Goal: Task Accomplishment & Management: Manage account settings

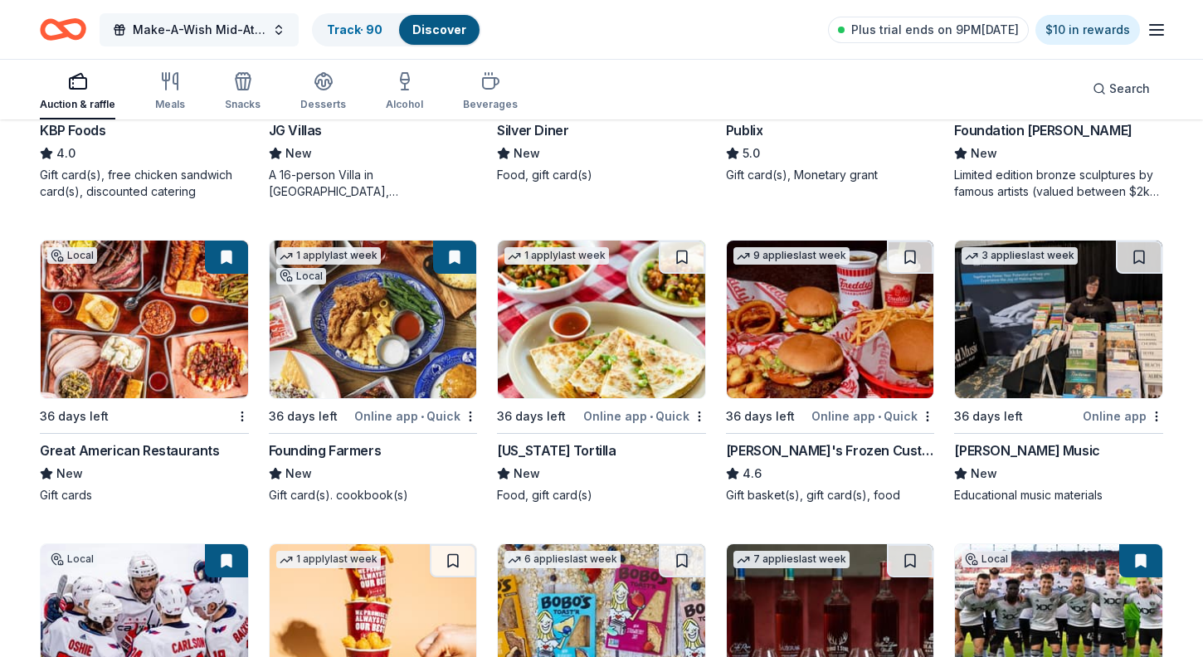
scroll to position [2308, 0]
click at [245, 32] on span "Make-A-Wish Mid-Atlantic Season of Wishes Silent Auction" at bounding box center [199, 30] width 133 height 20
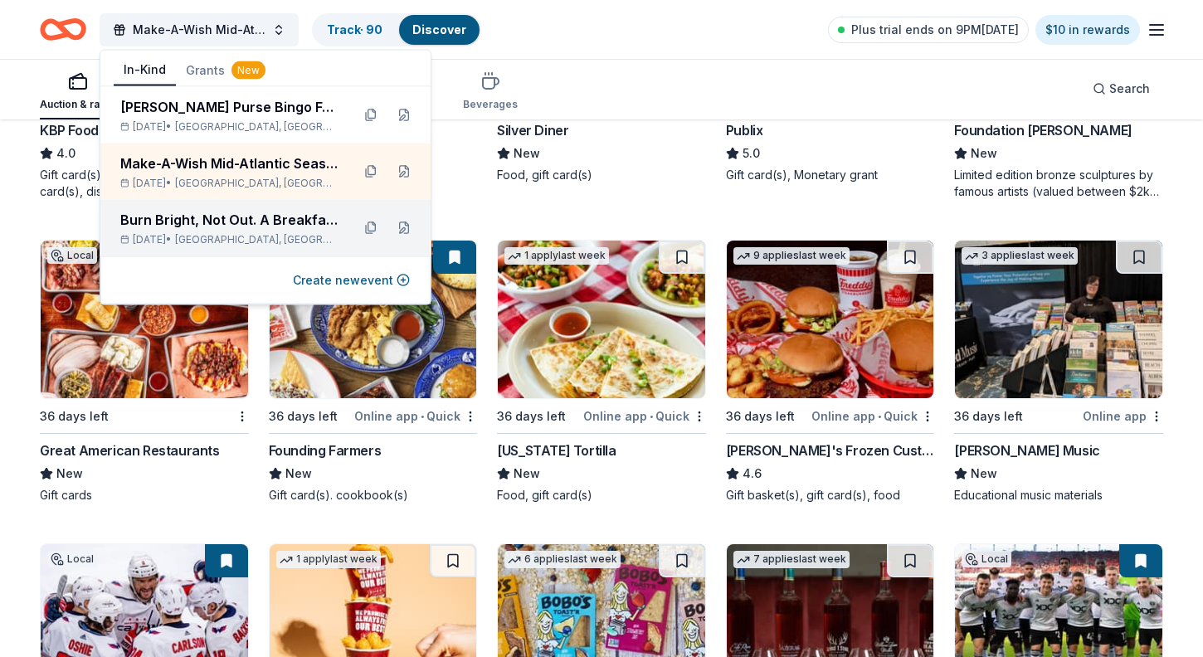
click at [256, 228] on div "Burn Bright, Not Out. A Breakfast with Junior League of [GEOGRAPHIC_DATA][US_ST…" at bounding box center [228, 220] width 217 height 20
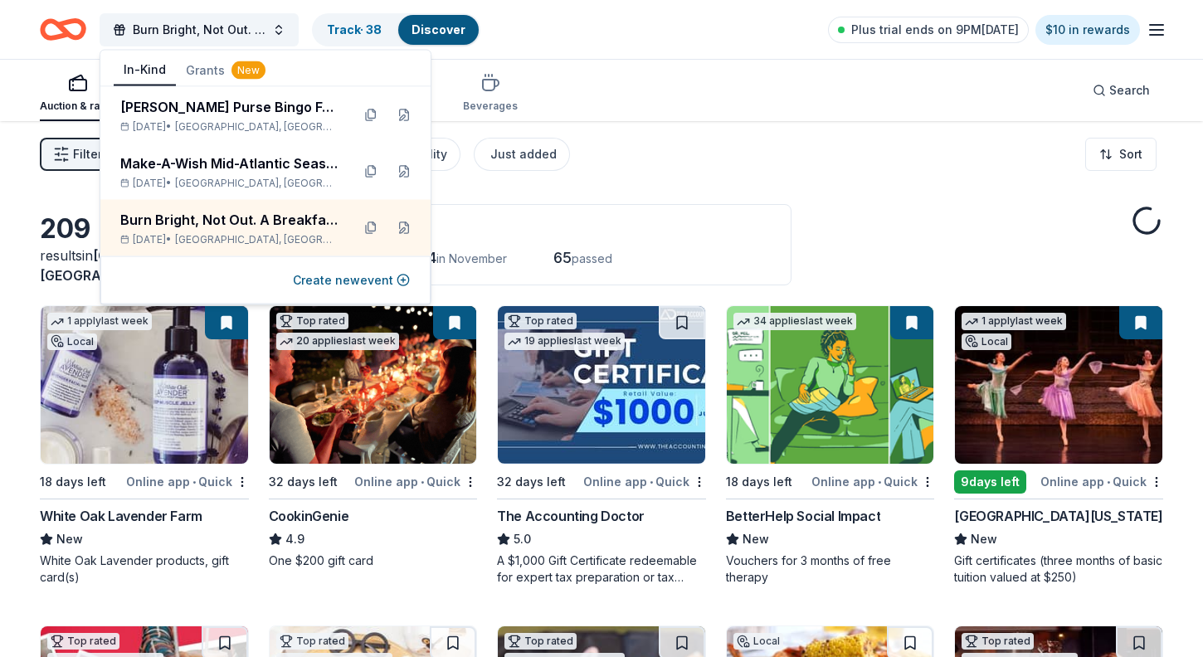
click at [677, 99] on div "Auction & raffle Meals Snacks Desserts Alcohol Beverages Search" at bounding box center [602, 90] width 1124 height 61
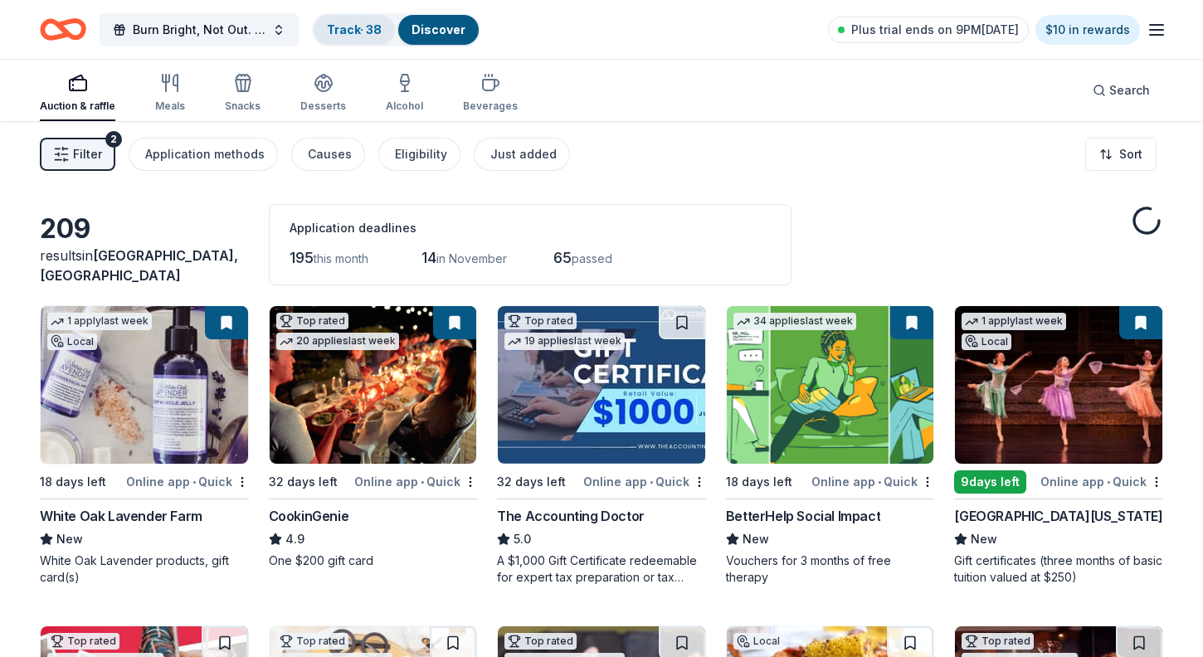
click at [349, 32] on link "Track · 38" at bounding box center [354, 29] width 55 height 14
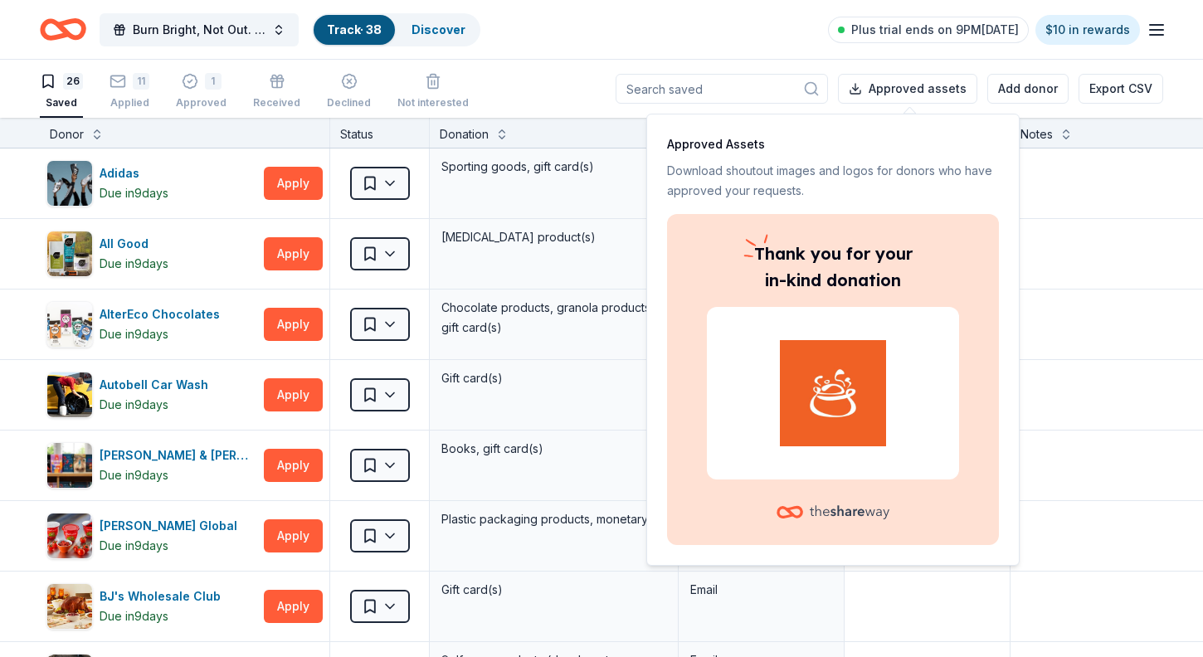
click at [566, 47] on div "Burn Bright, Not Out. A Breakfast with Junior League of Northern [US_STATE] Tra…" at bounding box center [602, 29] width 1124 height 39
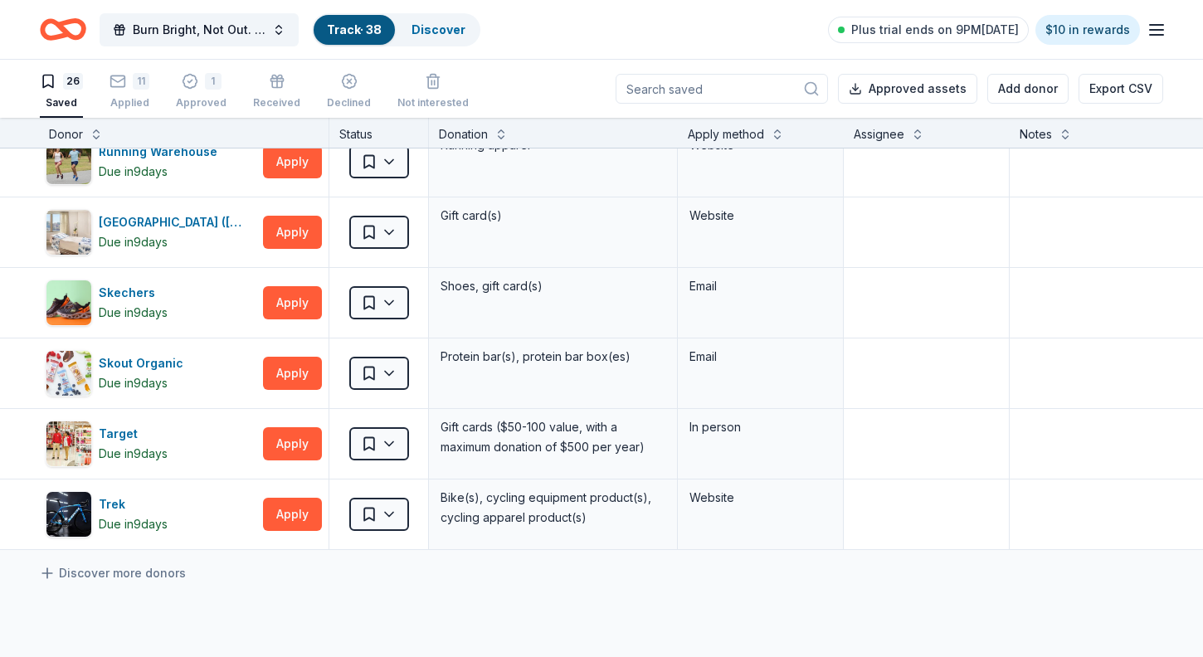
scroll to position [1432, 1]
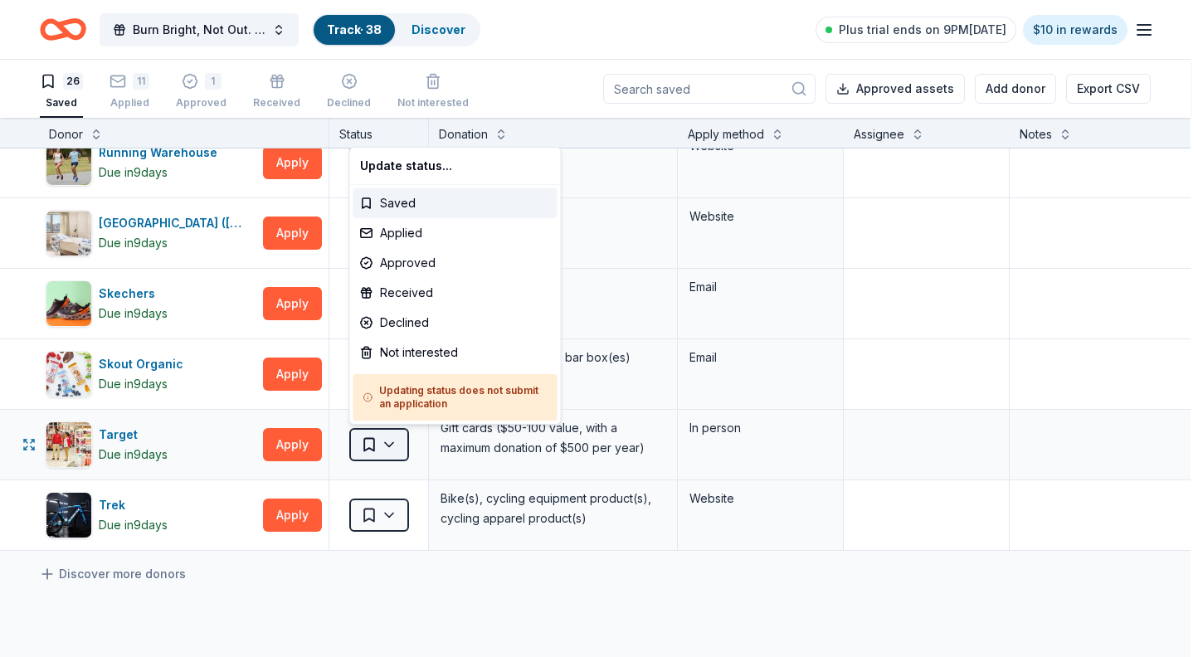
click at [378, 443] on html "Burn Bright, Not Out. A Breakfast with Junior League of Northern [US_STATE] Tra…" at bounding box center [601, 328] width 1203 height 657
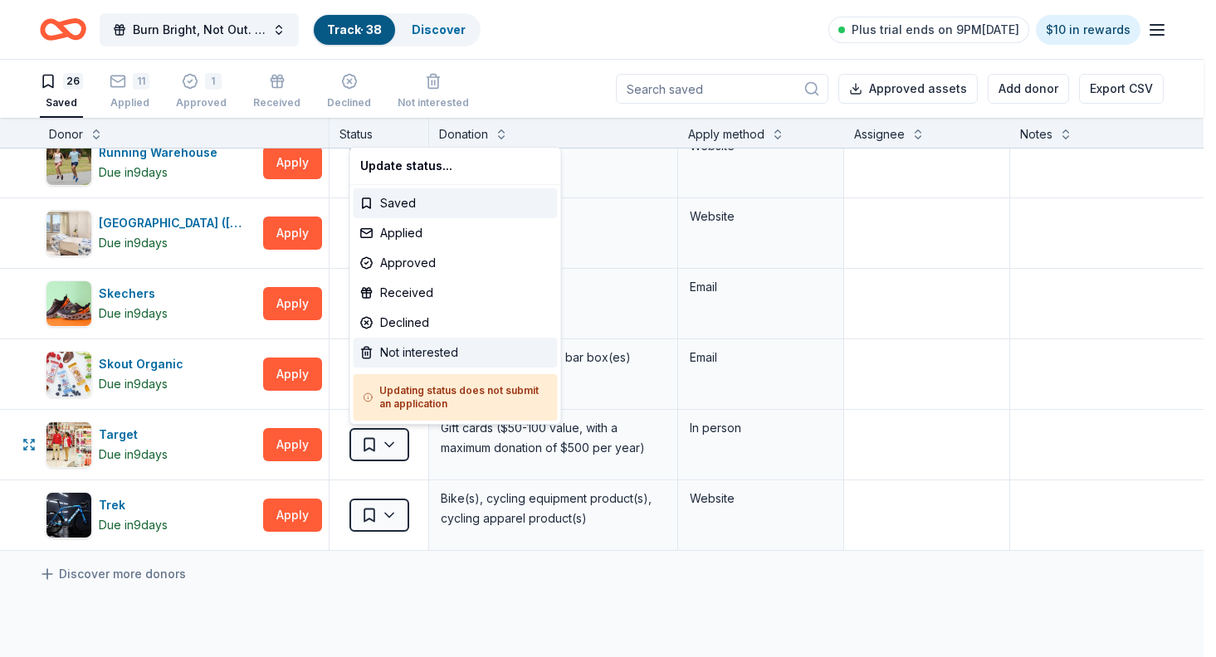
click at [443, 347] on div "Not interested" at bounding box center [456, 353] width 204 height 30
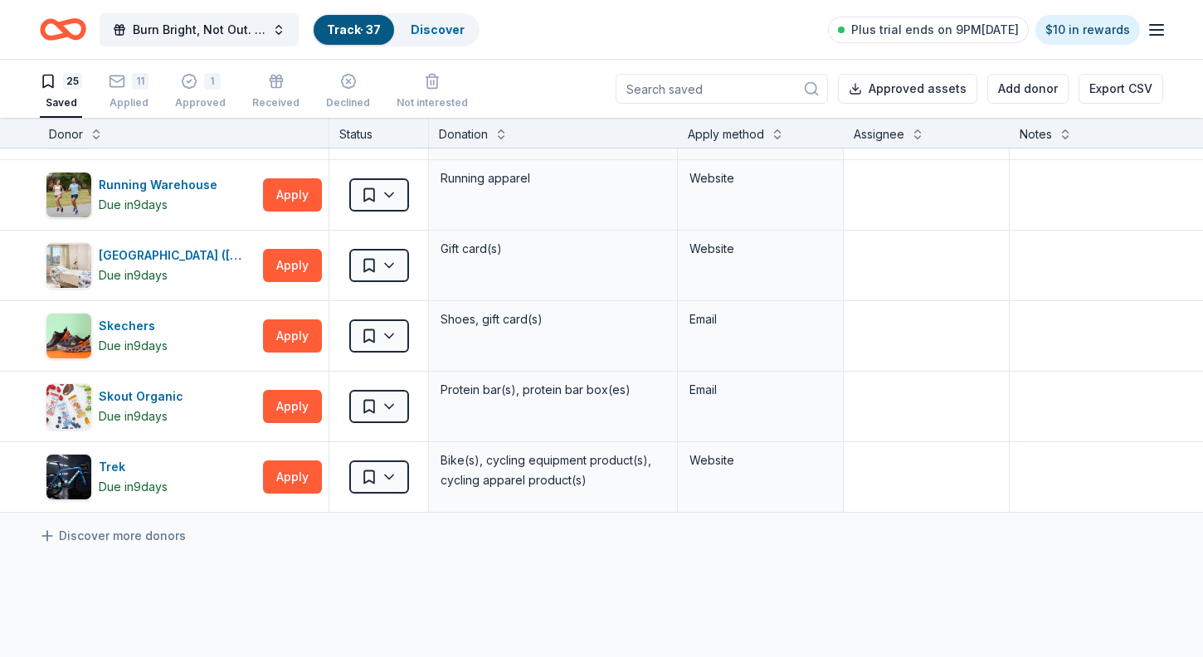
scroll to position [1386, 1]
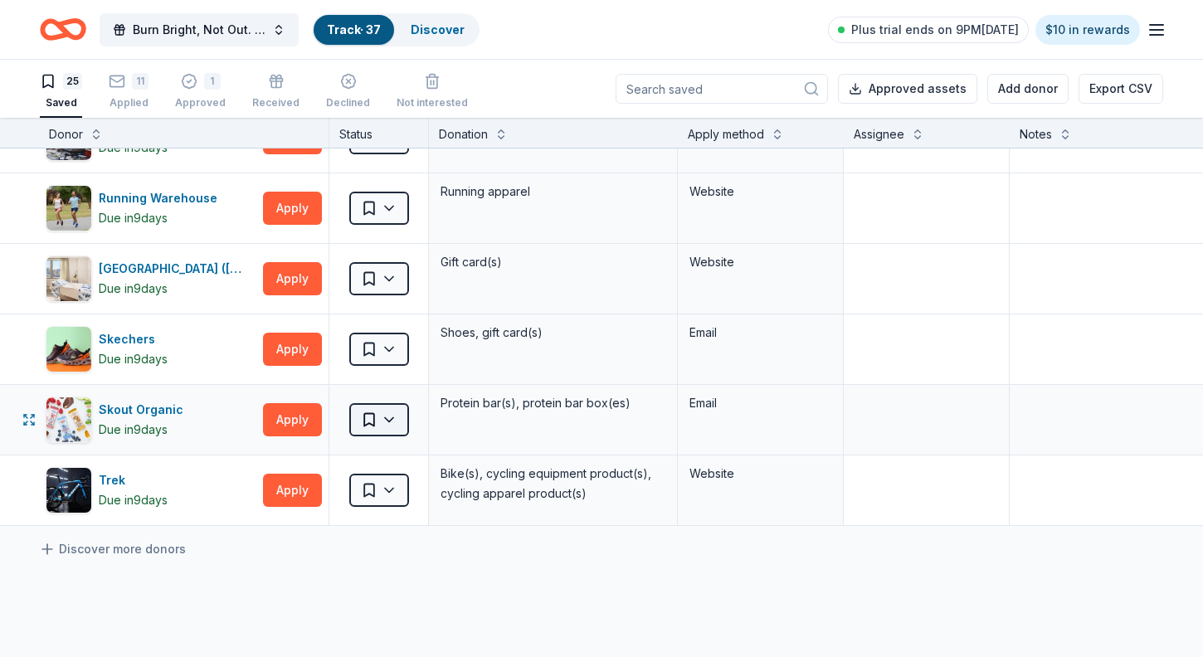
click at [395, 423] on html "Burn Bright, Not Out. A Breakfast with Junior League of Northern [US_STATE] Tra…" at bounding box center [601, 328] width 1203 height 657
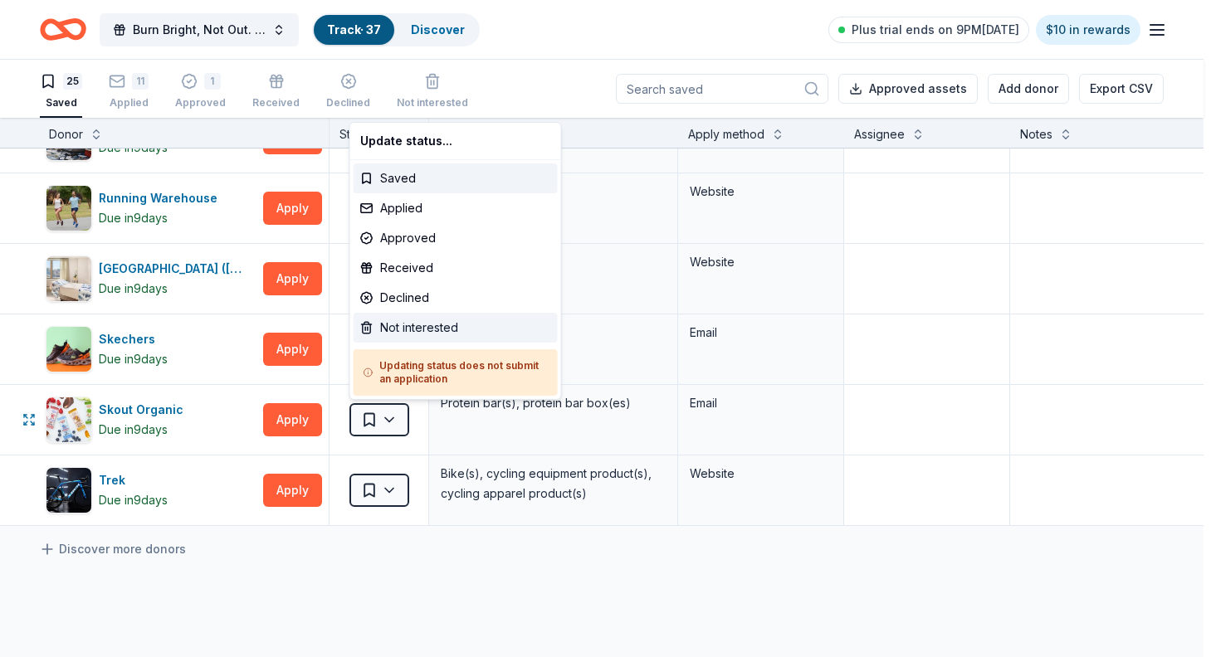
click at [436, 326] on div "Not interested" at bounding box center [456, 328] width 204 height 30
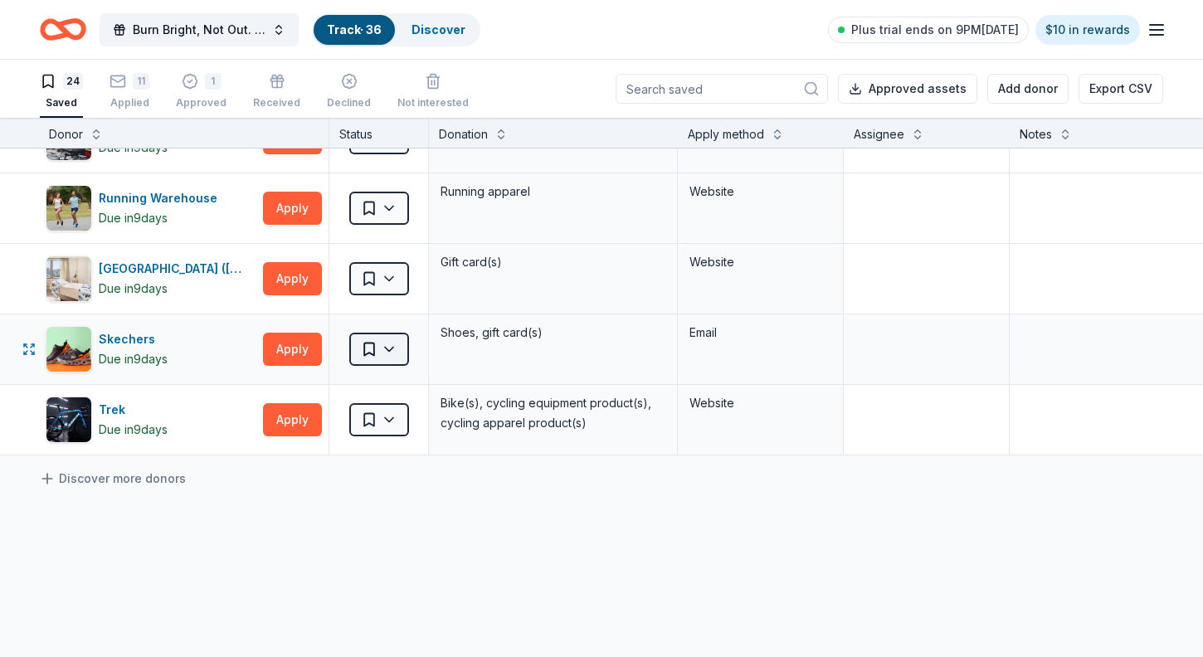
click at [387, 342] on html "Burn Bright, Not Out. A Breakfast with Junior League of Northern [US_STATE] Tra…" at bounding box center [601, 328] width 1203 height 657
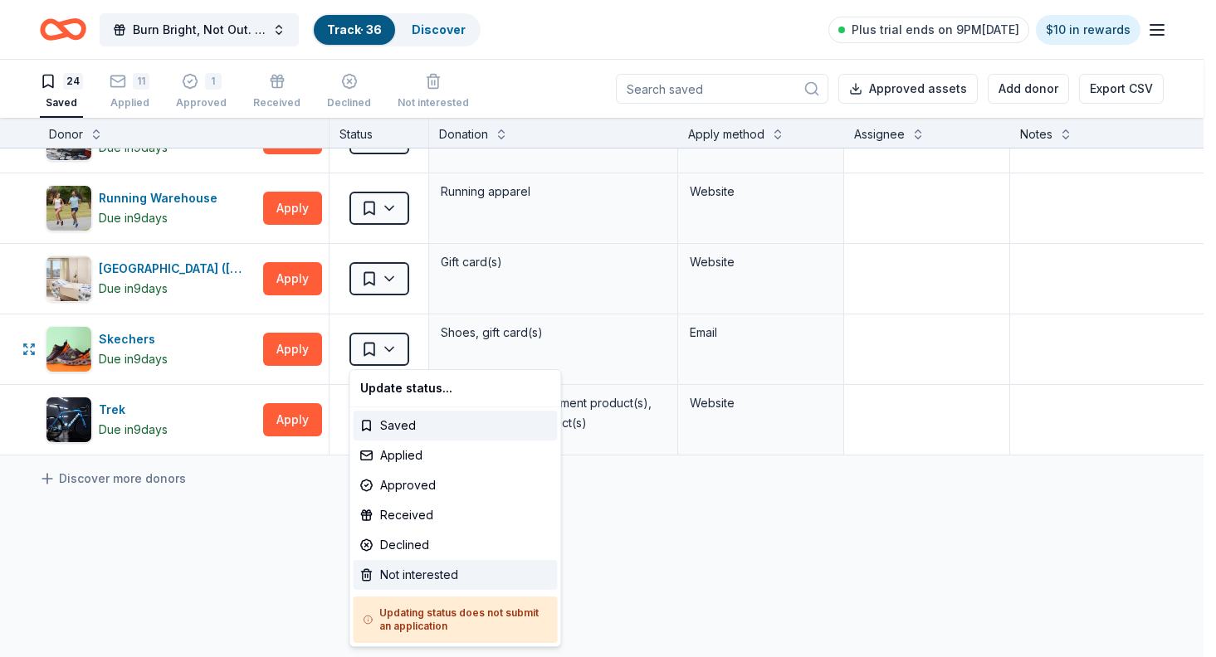
click at [422, 581] on div "Not interested" at bounding box center [456, 575] width 204 height 30
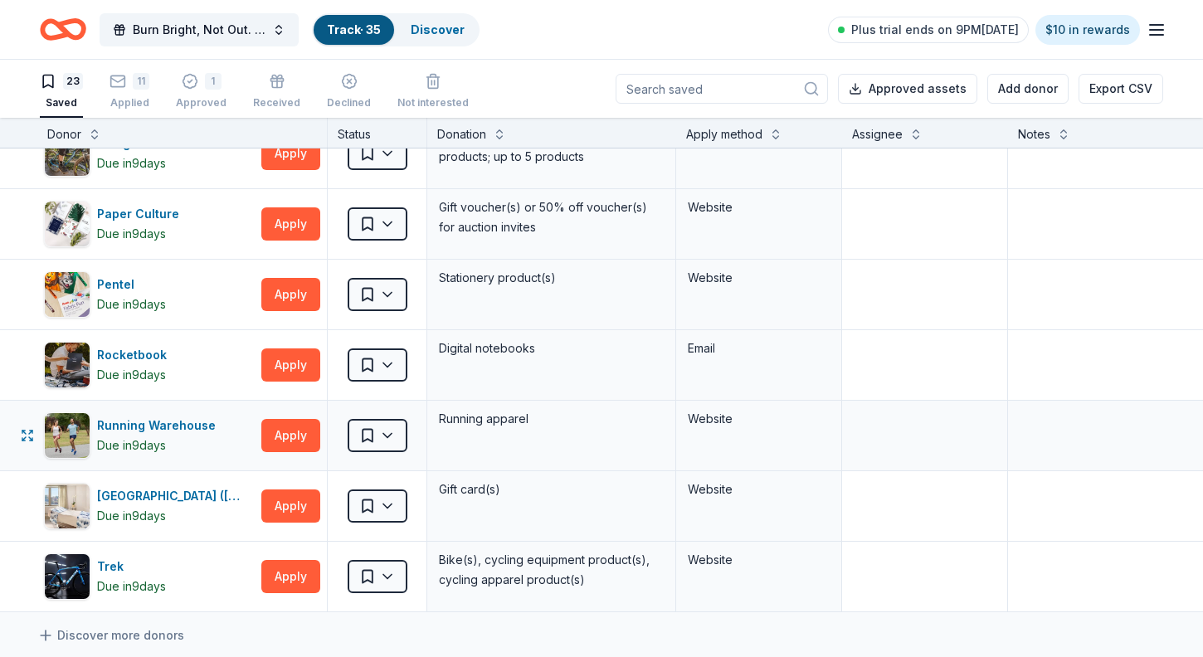
scroll to position [1150, 3]
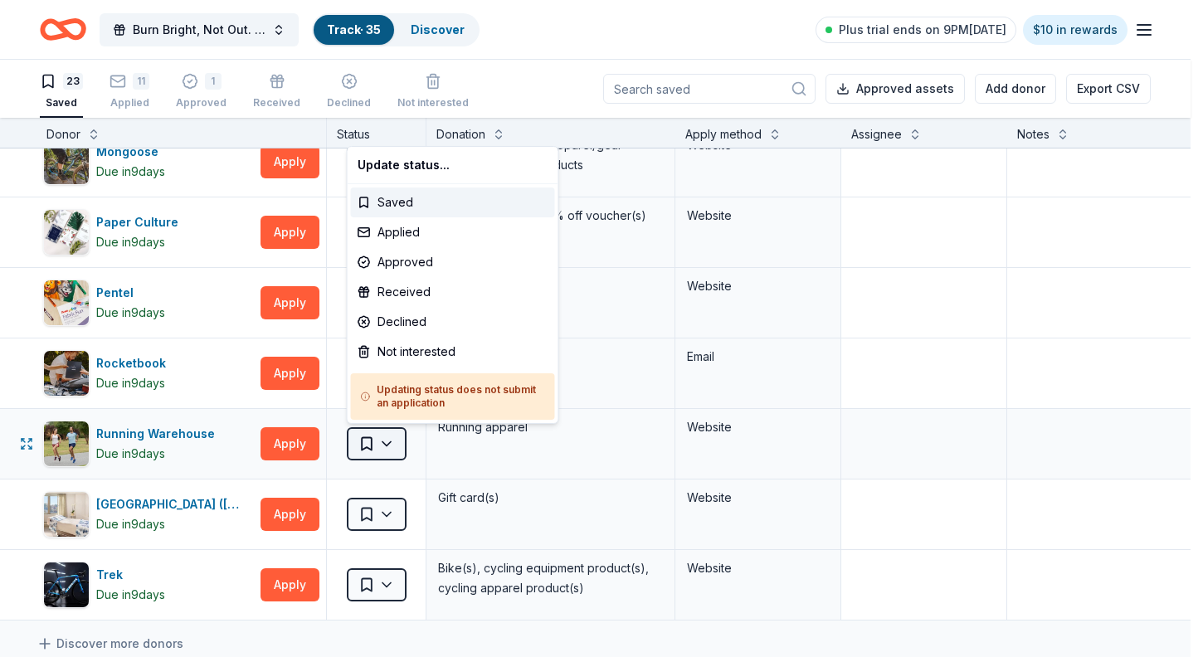
click at [385, 442] on html "Burn Bright, Not Out. A Breakfast with Junior League of Northern [US_STATE] Tra…" at bounding box center [601, 328] width 1203 height 657
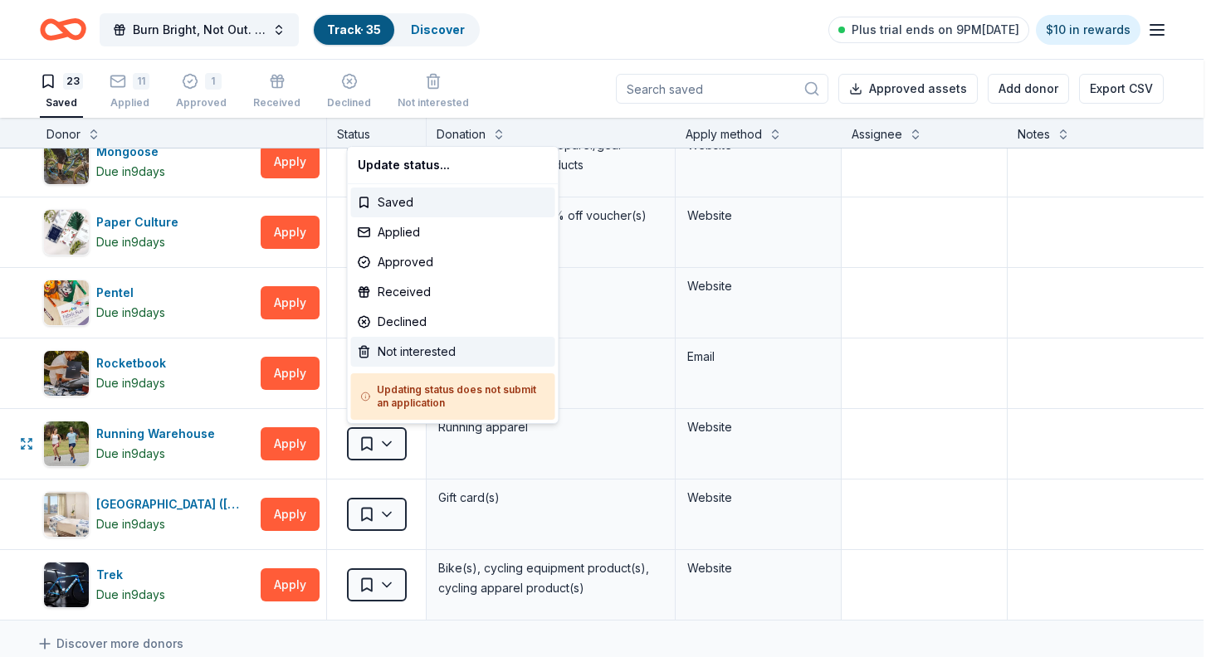
click at [417, 359] on div "Not interested" at bounding box center [453, 352] width 204 height 30
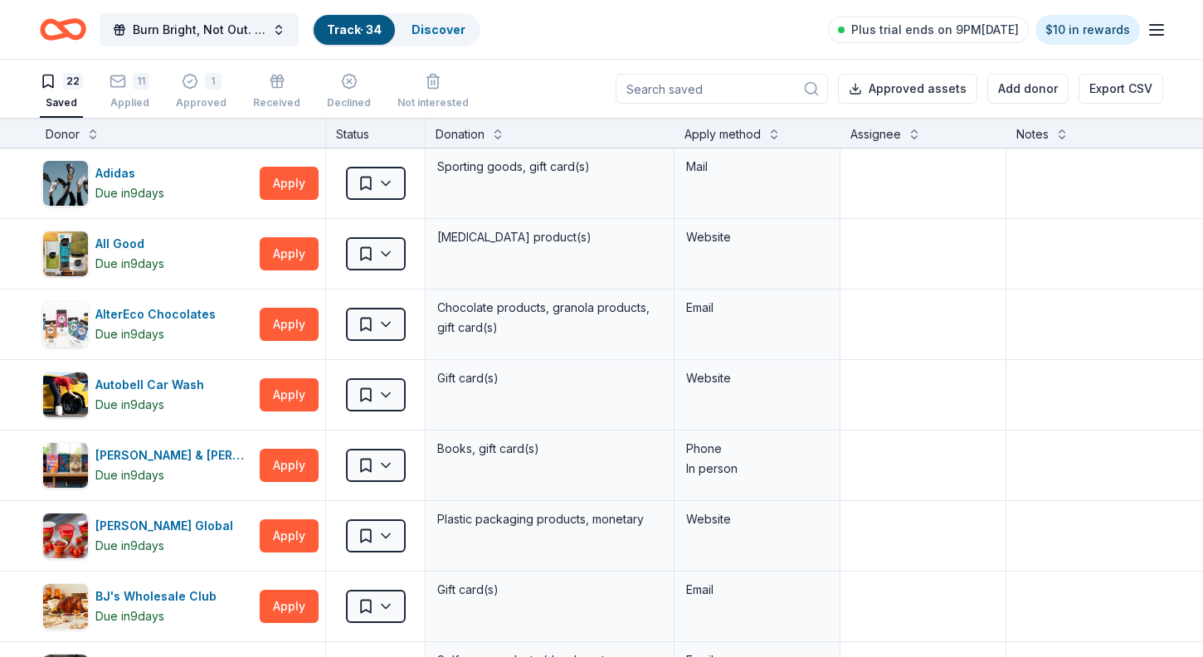
scroll to position [0, 0]
click at [142, 85] on div "11" at bounding box center [141, 81] width 17 height 17
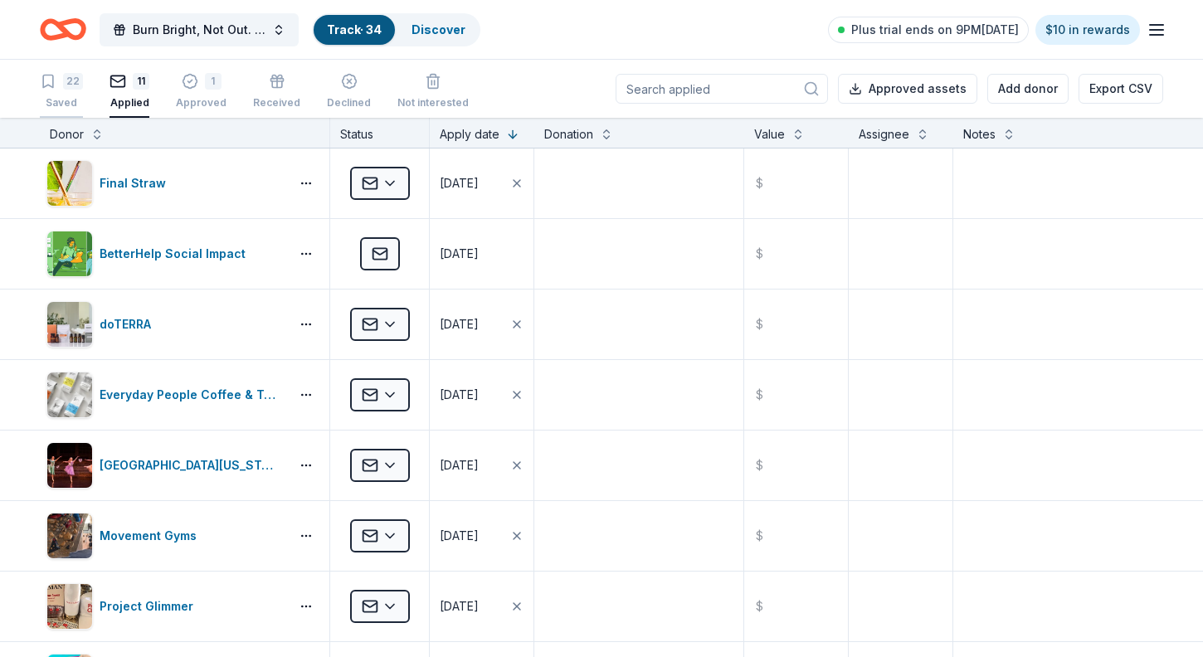
click at [72, 85] on div "22" at bounding box center [73, 81] width 20 height 17
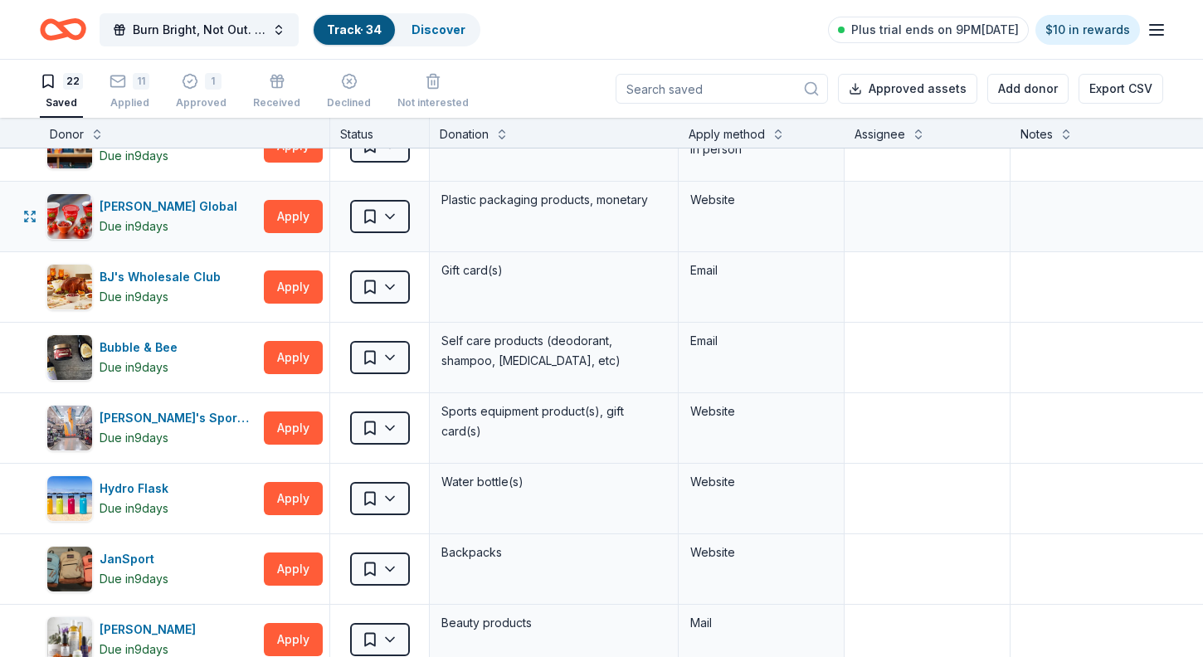
scroll to position [320, 0]
click at [384, 218] on html "Burn Bright, Not Out. A Breakfast with Junior League of Northern [US_STATE] Tra…" at bounding box center [601, 328] width 1203 height 657
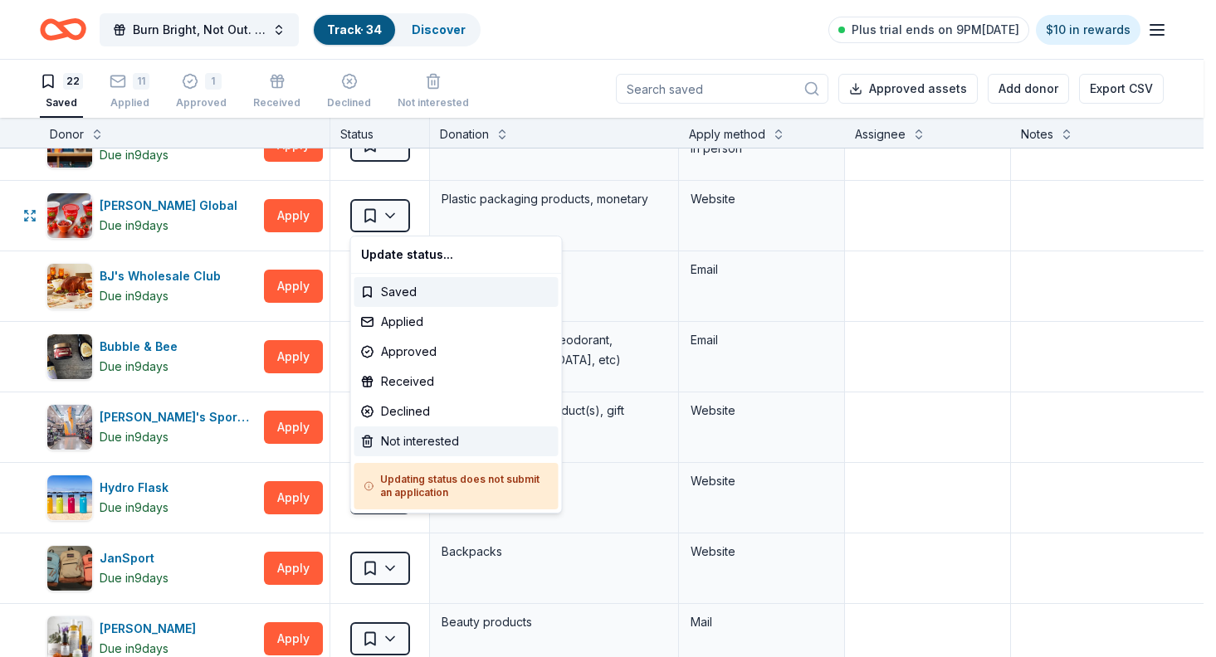
click at [401, 444] on div "Not interested" at bounding box center [456, 442] width 204 height 30
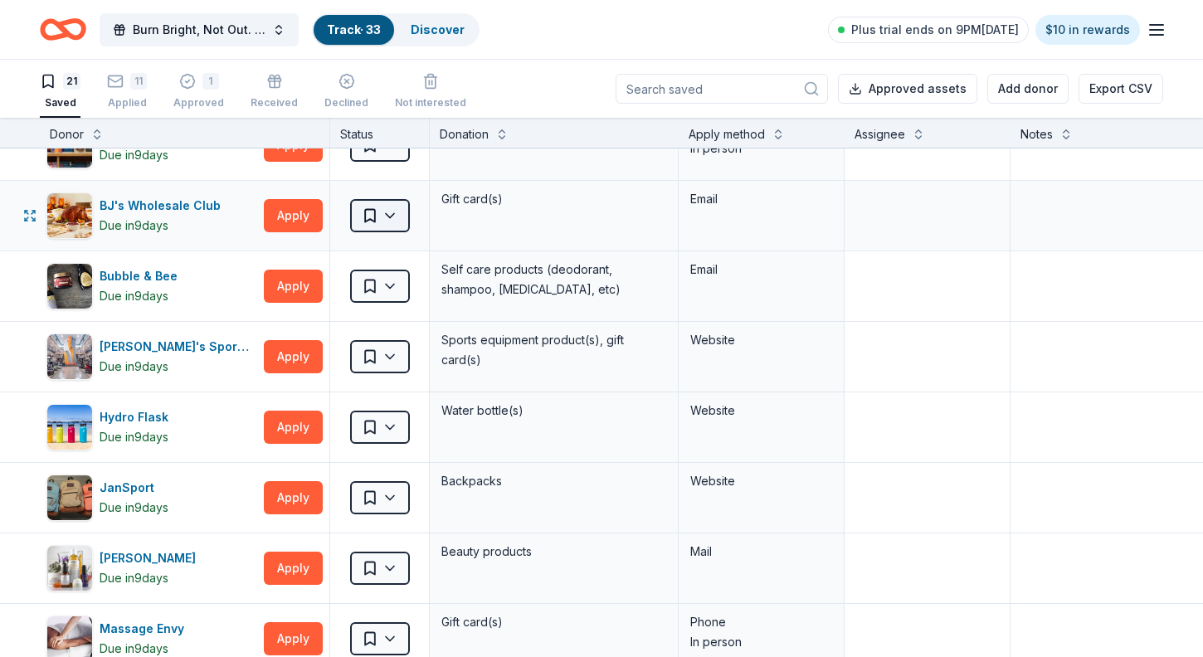
click at [386, 215] on html "Burn Bright, Not Out. A Breakfast with Junior League of Northern [US_STATE] Tra…" at bounding box center [601, 328] width 1203 height 657
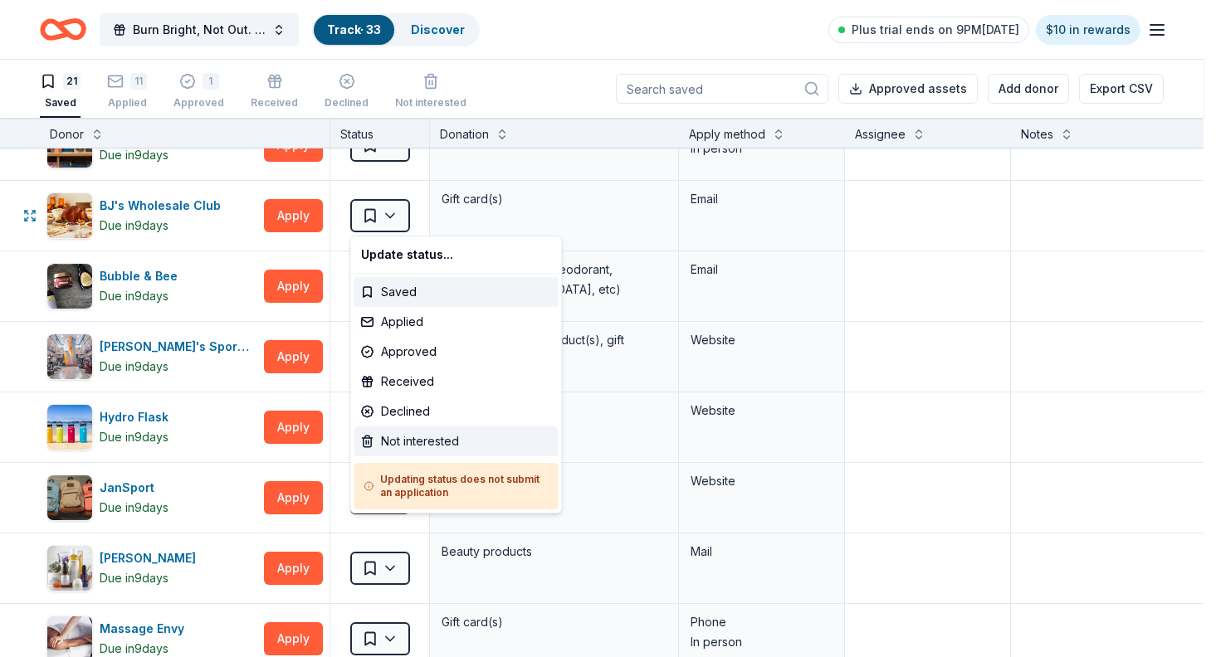
click at [412, 437] on div "Not interested" at bounding box center [456, 442] width 204 height 30
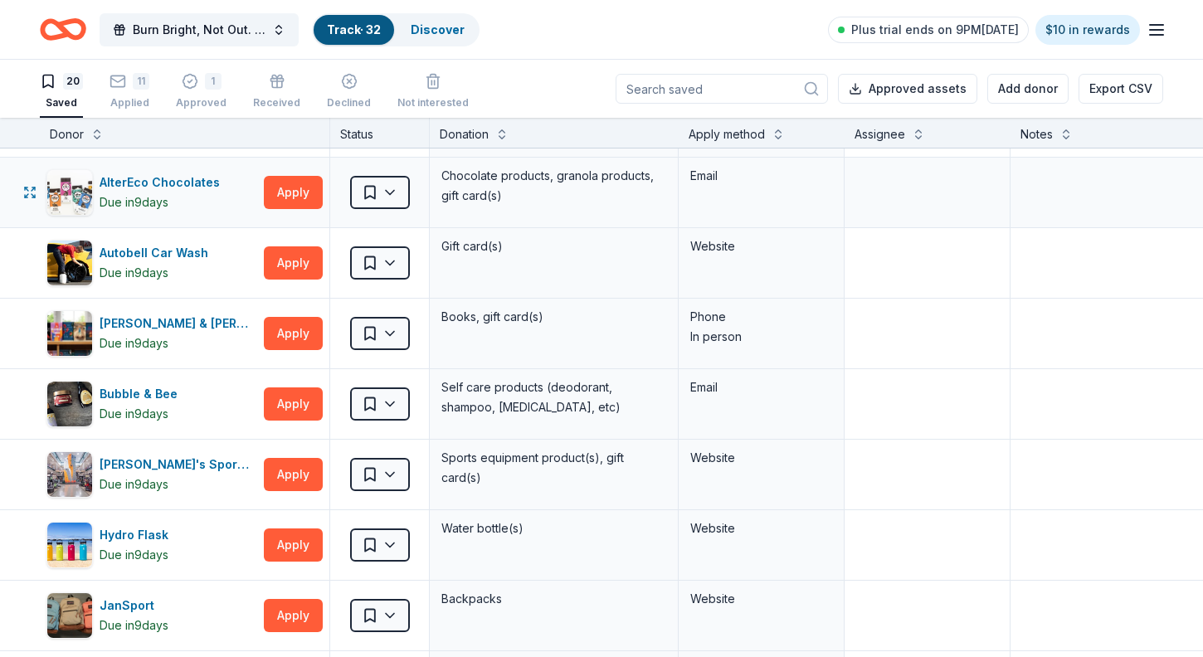
scroll to position [136, 0]
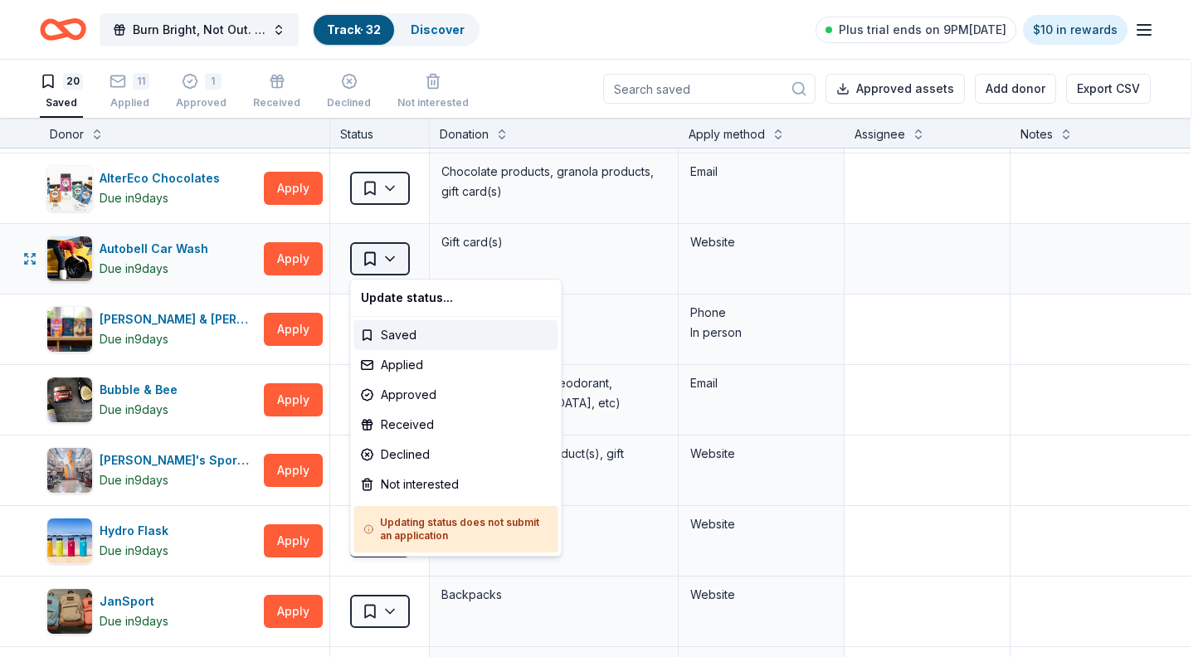
click at [390, 261] on html "Burn Bright, Not Out. A Breakfast with Junior League of Northern [US_STATE] Tra…" at bounding box center [601, 328] width 1203 height 657
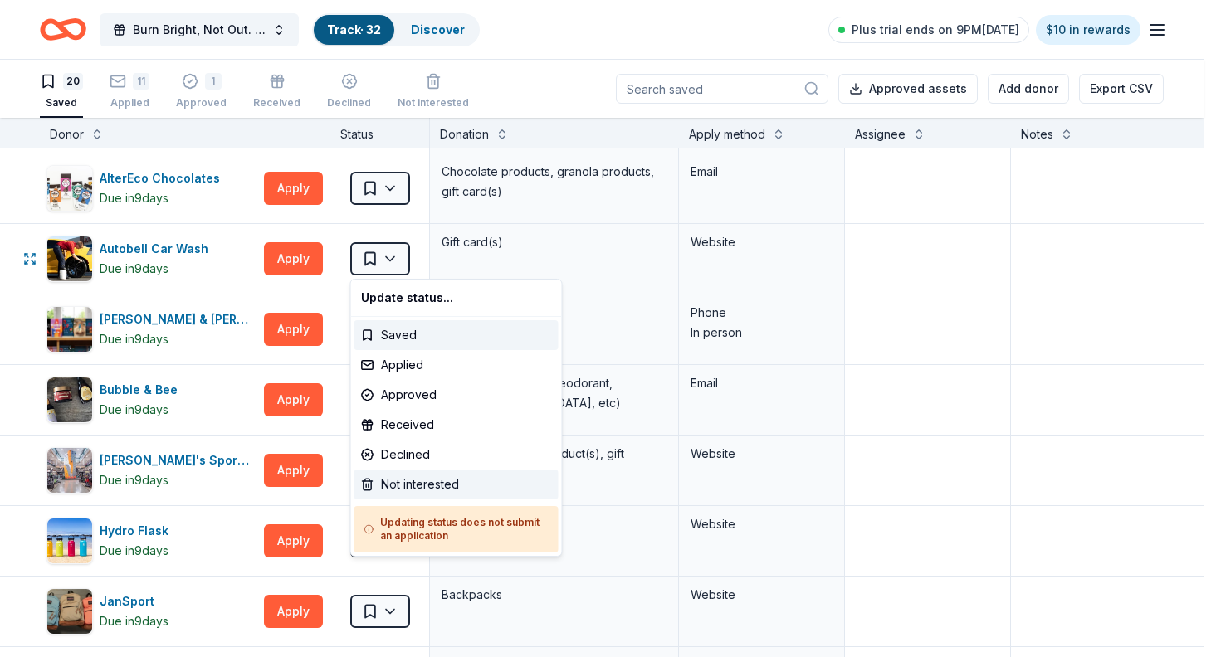
click at [429, 490] on div "Not interested" at bounding box center [456, 485] width 204 height 30
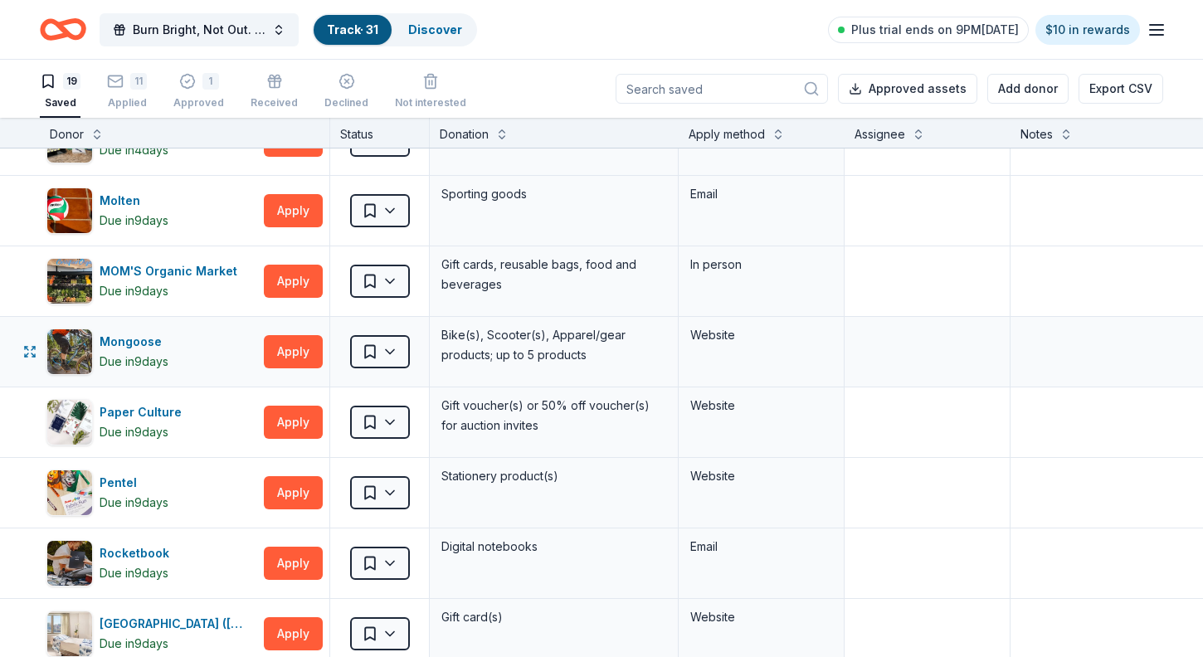
scroll to position [749, 0]
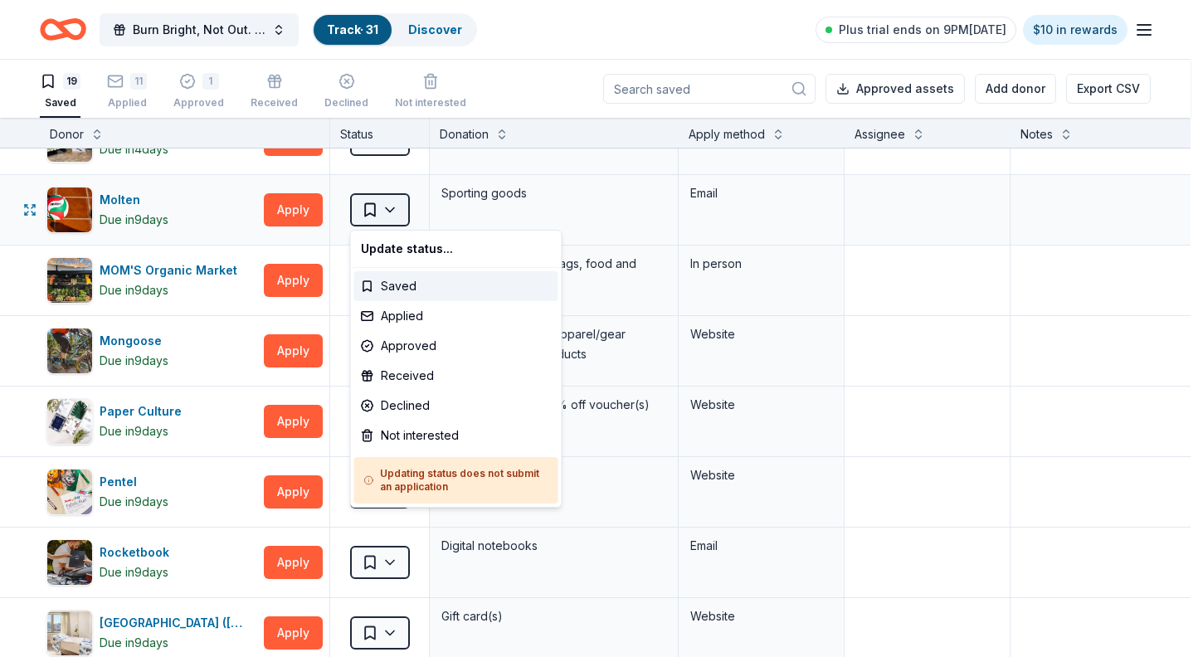
click at [371, 214] on html "Burn Bright, Not Out. A Breakfast with Junior League of Northern [US_STATE] Tra…" at bounding box center [601, 328] width 1203 height 657
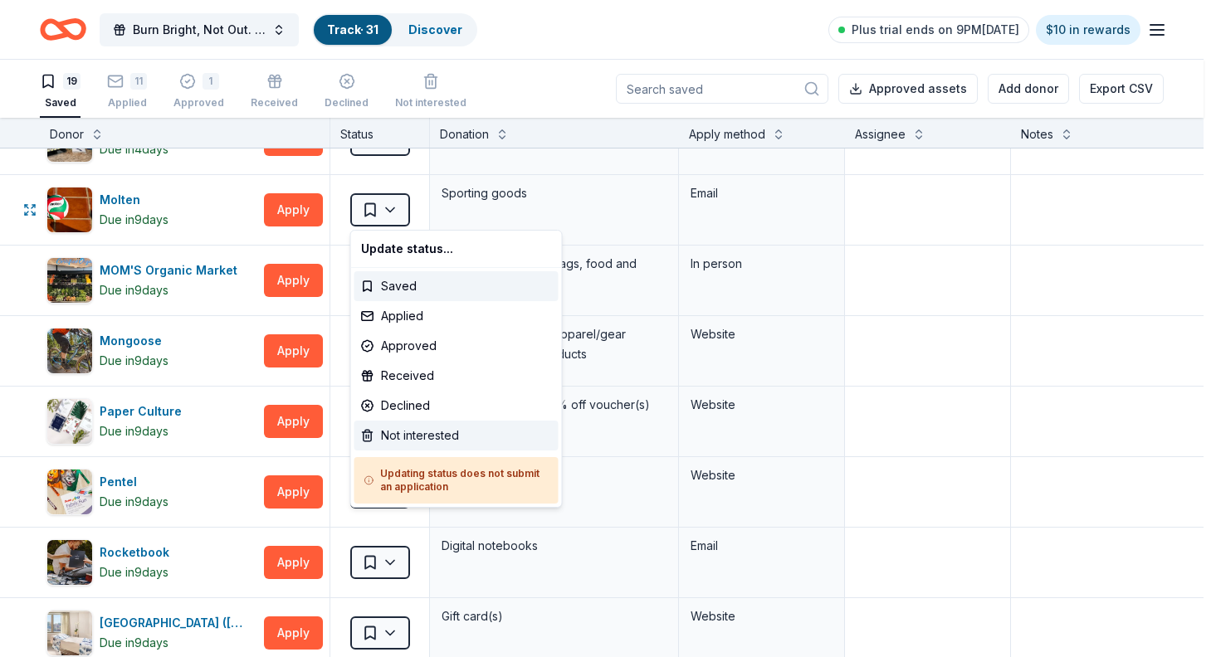
click at [415, 440] on div "Not interested" at bounding box center [456, 436] width 204 height 30
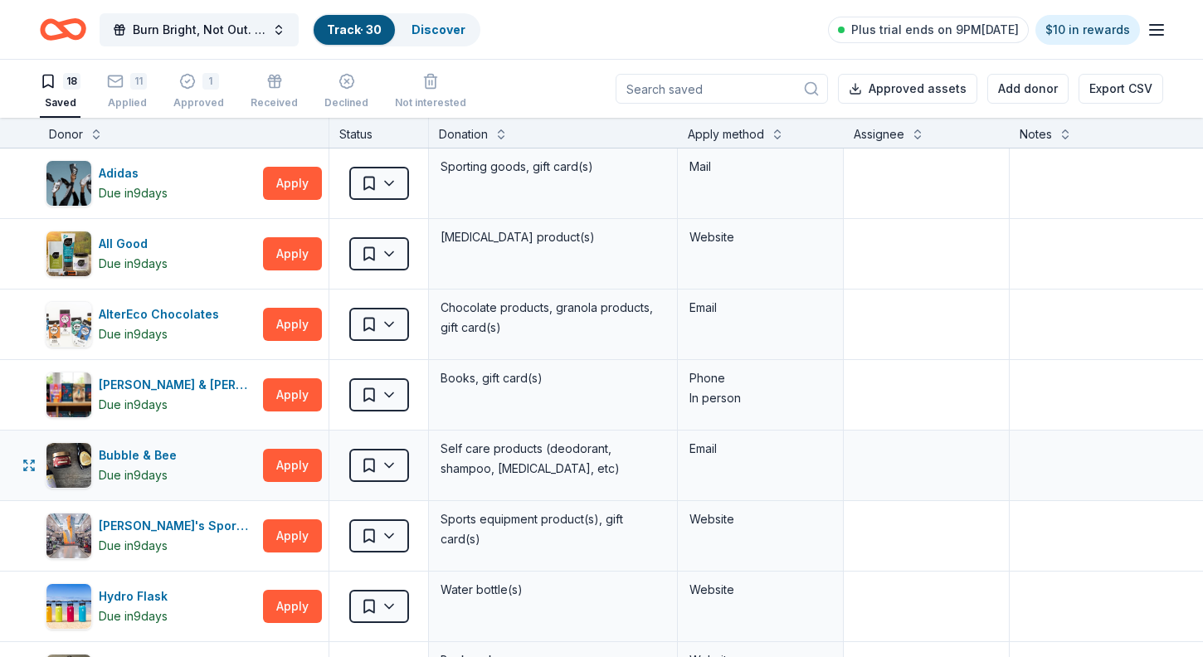
scroll to position [0, 0]
click at [124, 83] on div "11" at bounding box center [127, 81] width 40 height 17
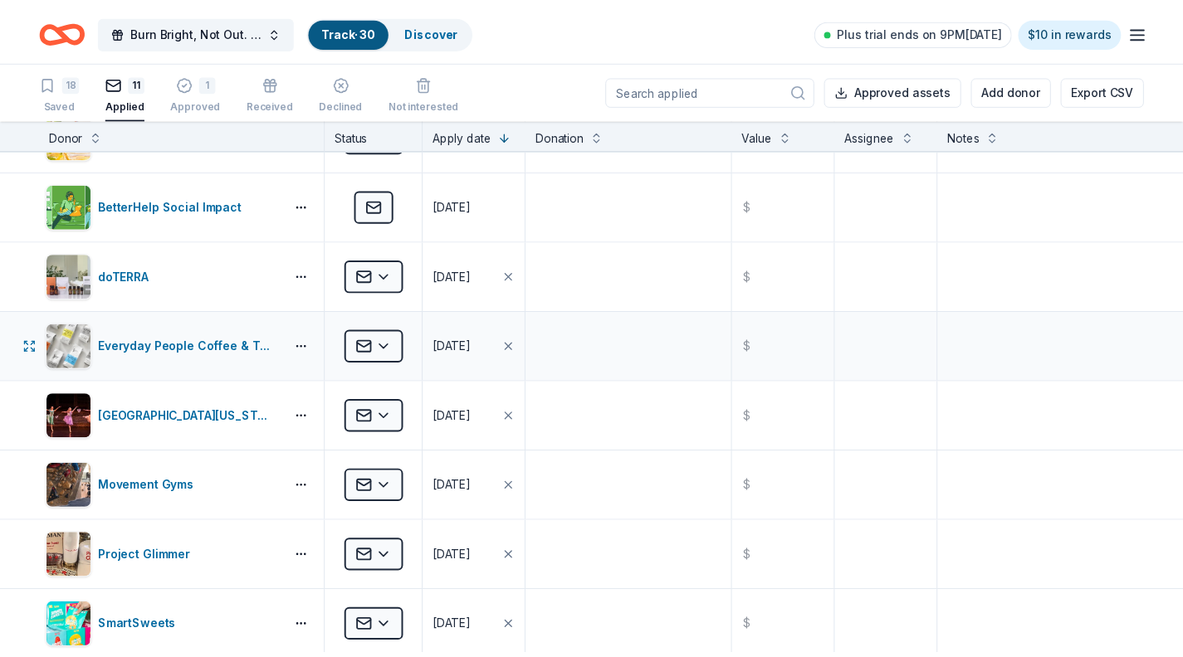
scroll to position [56, 0]
